Goal: Transaction & Acquisition: Subscribe to service/newsletter

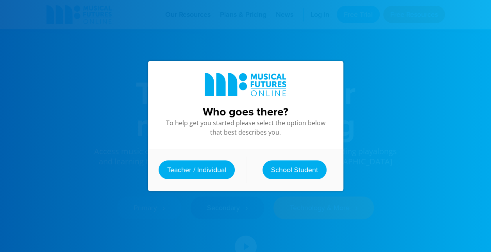
click at [187, 170] on link "Teacher / Individual" at bounding box center [197, 169] width 76 height 19
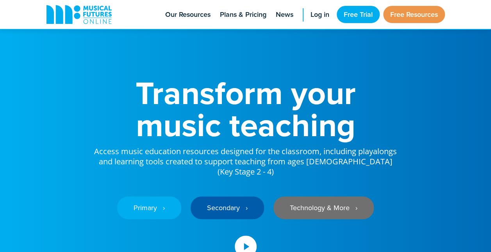
click at [353, 196] on link "Technology & More ‎‏‏‎ ‎ ›" at bounding box center [323, 207] width 100 height 23
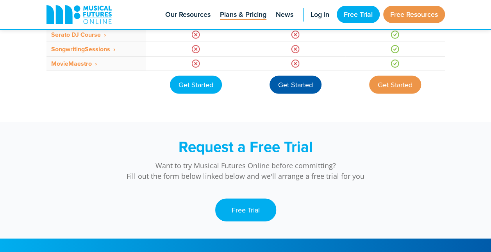
scroll to position [722, 0]
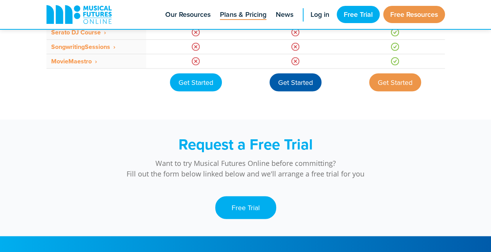
click at [393, 83] on div "Get Started" at bounding box center [395, 82] width 52 height 18
